Goal: Information Seeking & Learning: Check status

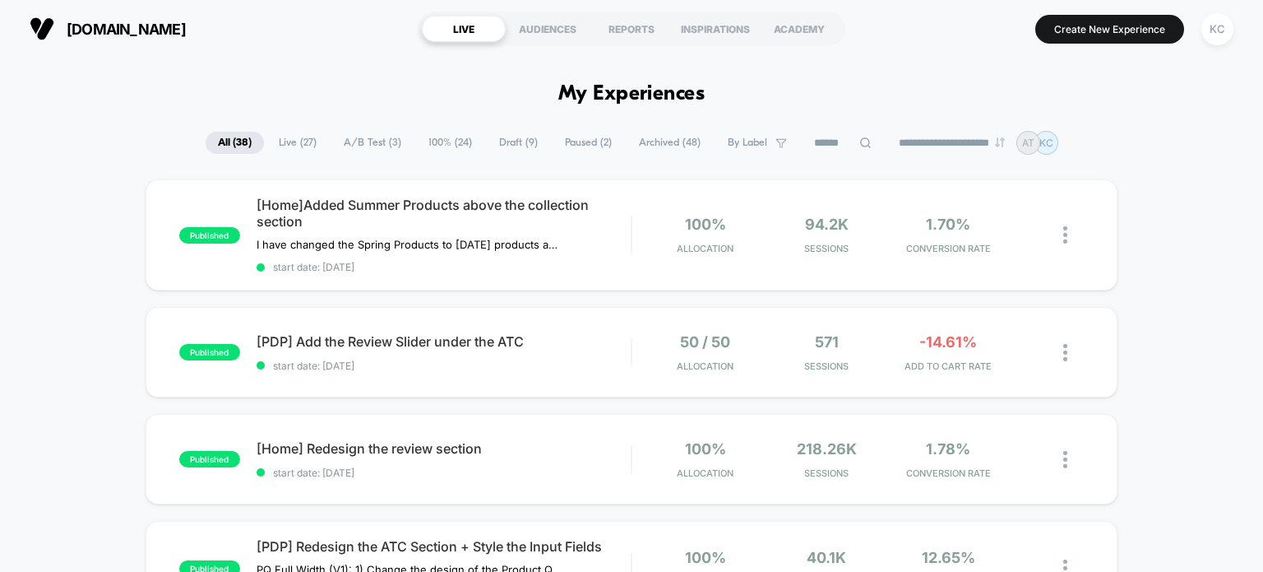
click at [380, 144] on span "A/B Test ( 3 )" at bounding box center [372, 143] width 82 height 22
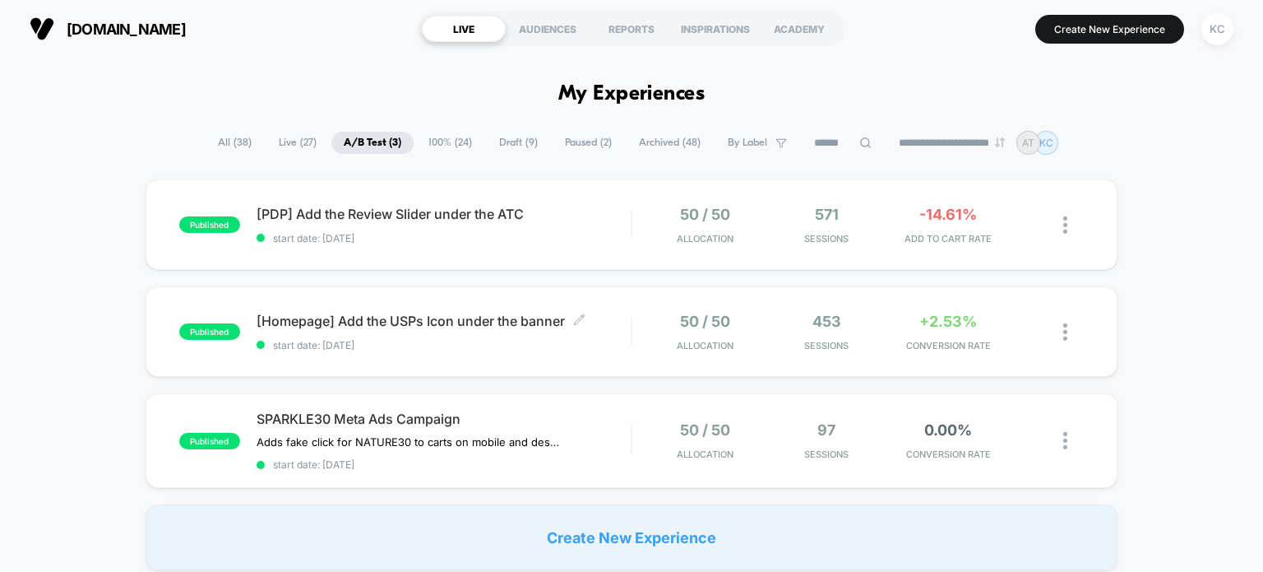
click at [474, 350] on span "start date: [DATE]" at bounding box center [444, 345] width 375 height 12
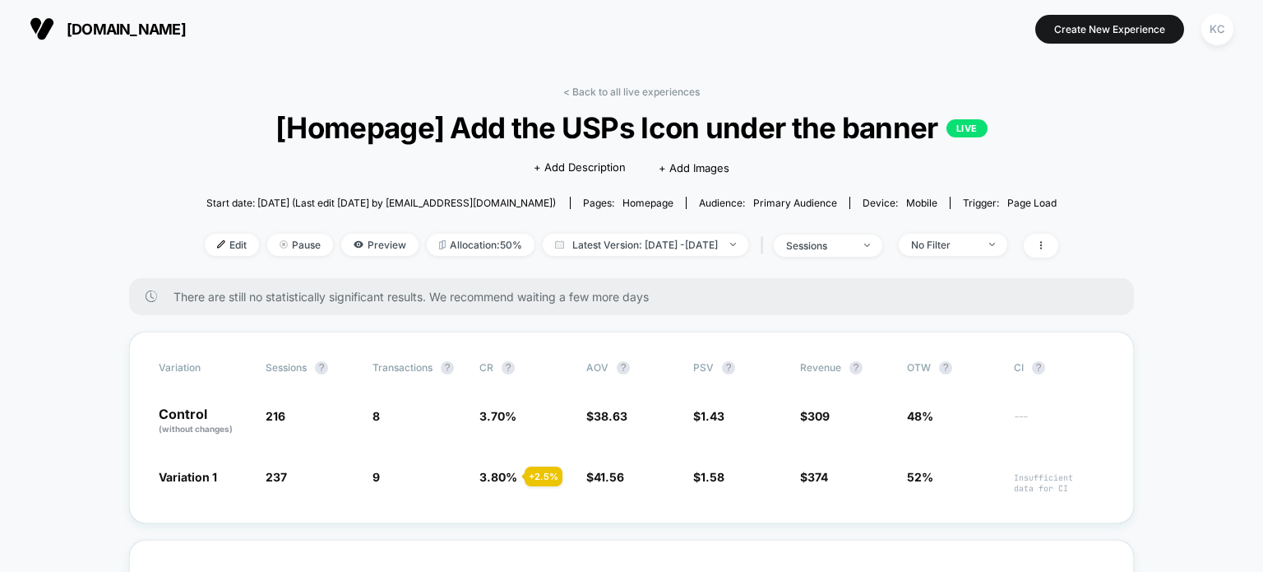
click at [601, 100] on div "< Back to all live experiences [Homepage] Add the USPs Icon under the banner LI…" at bounding box center [632, 182] width 854 height 192
click at [623, 88] on link "< Back to all live experiences" at bounding box center [631, 92] width 137 height 12
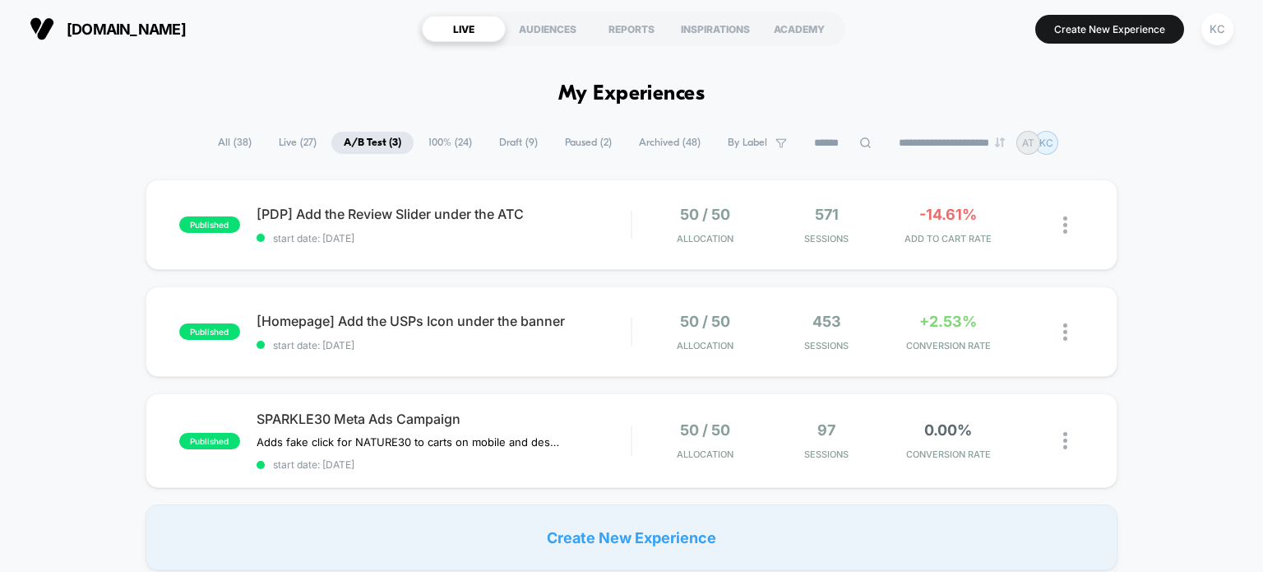
click at [555, 270] on div "published [PDP] Add the Review Slider under the ATC start date: [DATE] 50 / 50 …" at bounding box center [631, 374] width 1263 height 391
click at [568, 249] on div "published [PDP] Add the Review Slider under the ATC start date: [DATE] 50 / 50 …" at bounding box center [632, 224] width 973 height 90
